Goal: Check status: Check status

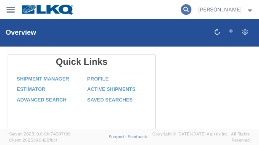
click at [192, 9] on icon at bounding box center [186, 9] width 11 height 11
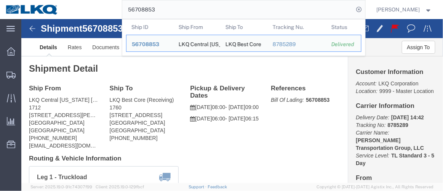
click p "[DATE] 08:00 - [DATE] 09:00"
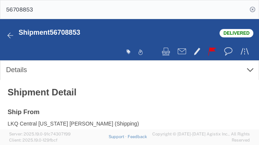
click at [50, 7] on input "56708853" at bounding box center [123, 9] width 247 height 18
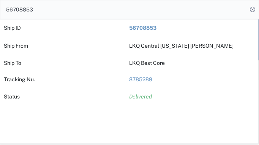
click at [50, 7] on input "56708853" at bounding box center [123, 9] width 247 height 18
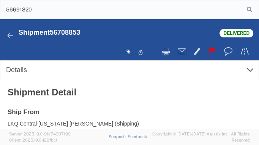
type input "56691820"
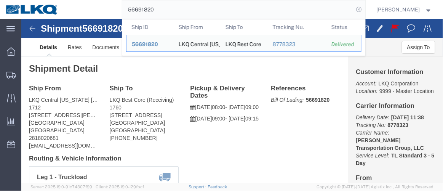
click at [364, 8] on icon at bounding box center [358, 9] width 11 height 11
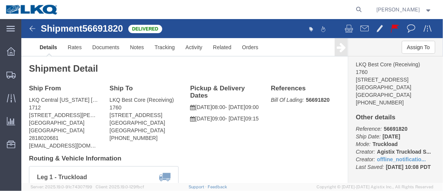
scroll to position [226, 0]
